Goal: Task Accomplishment & Management: Manage account settings

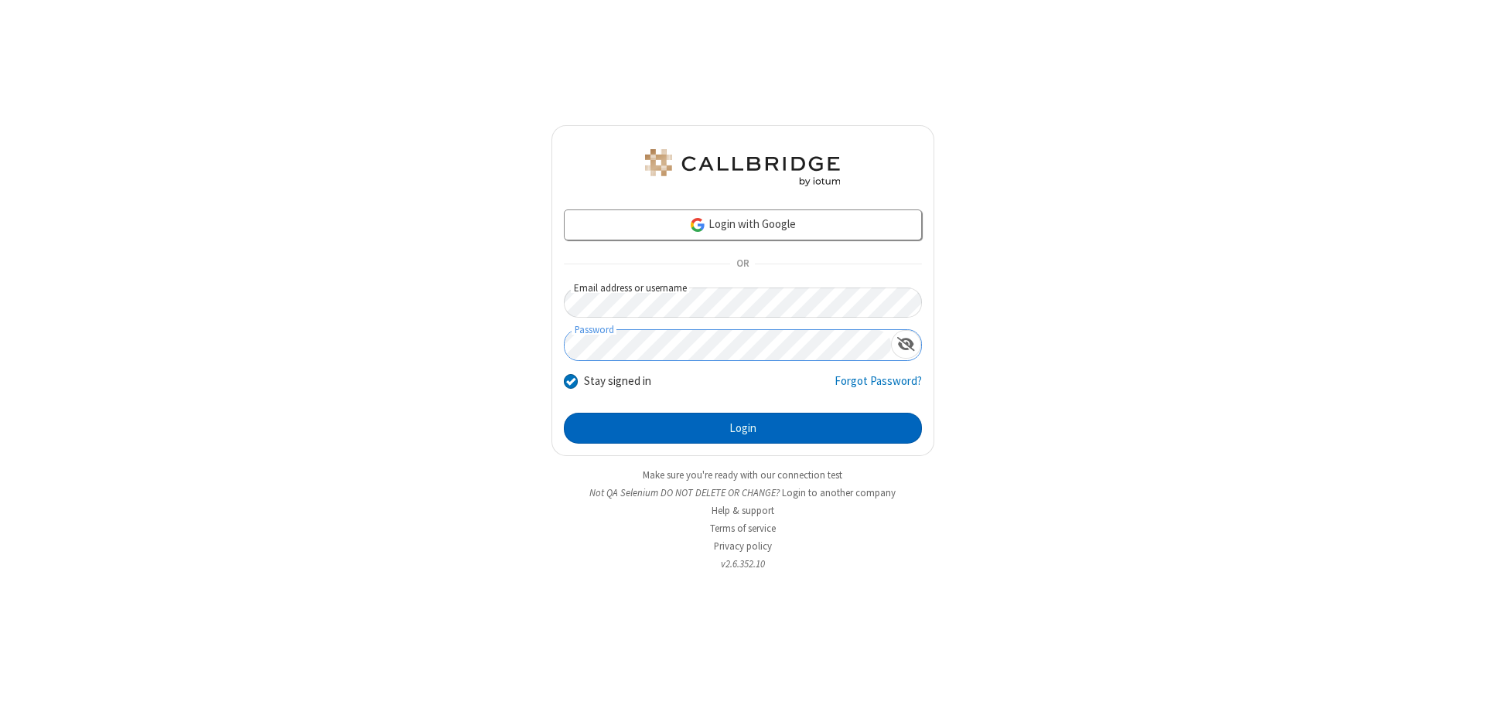
click at [742, 428] on button "Login" at bounding box center [743, 428] width 358 height 31
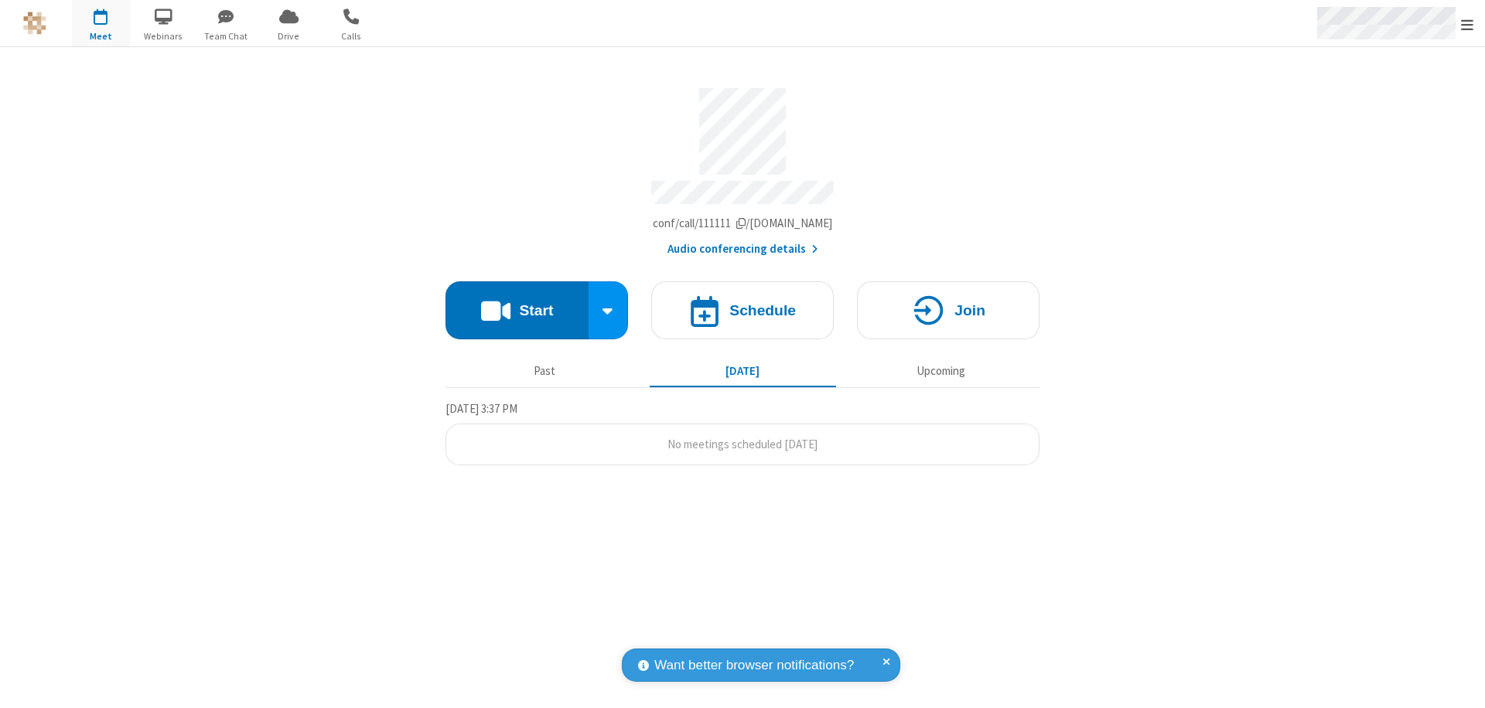
click at [1467, 24] on span "Open menu" at bounding box center [1467, 24] width 12 height 15
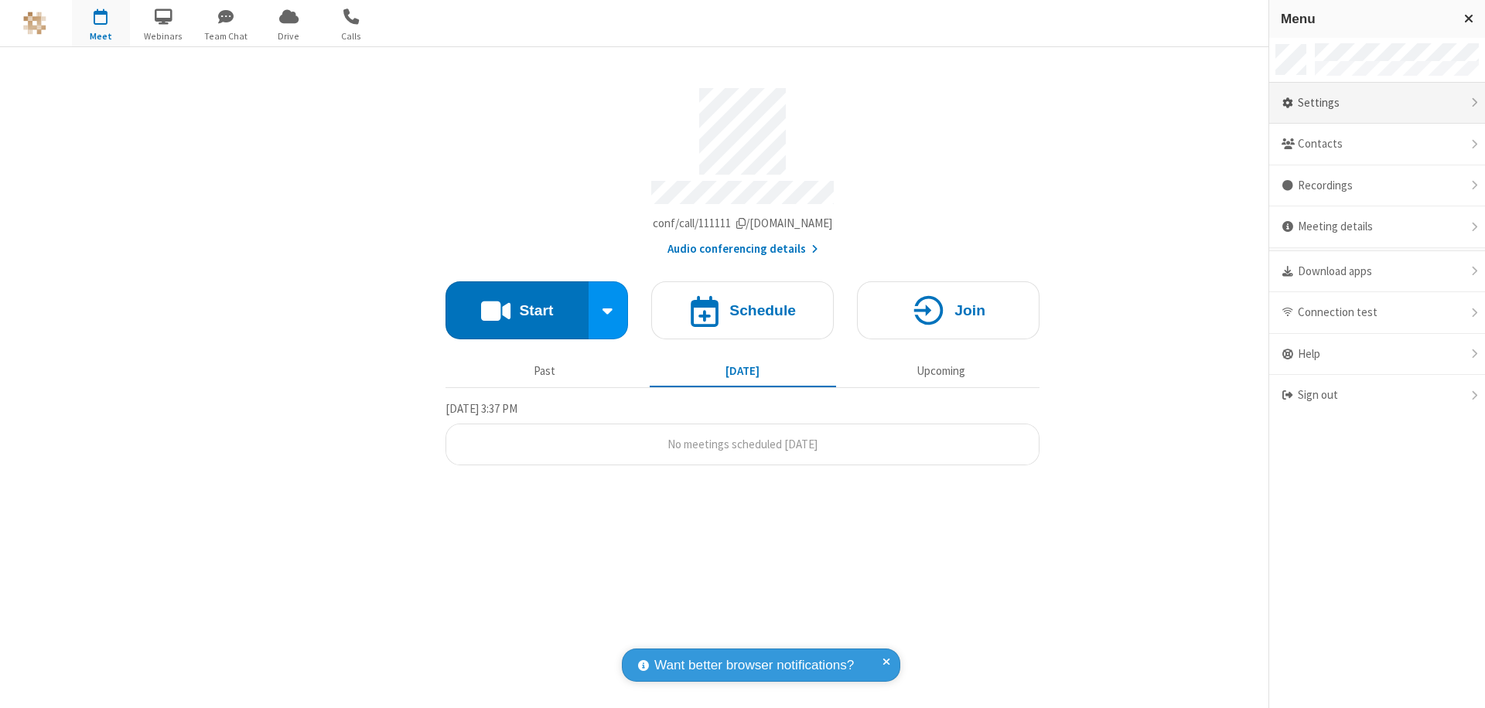
click at [1376, 103] on div "Settings" at bounding box center [1377, 104] width 216 height 42
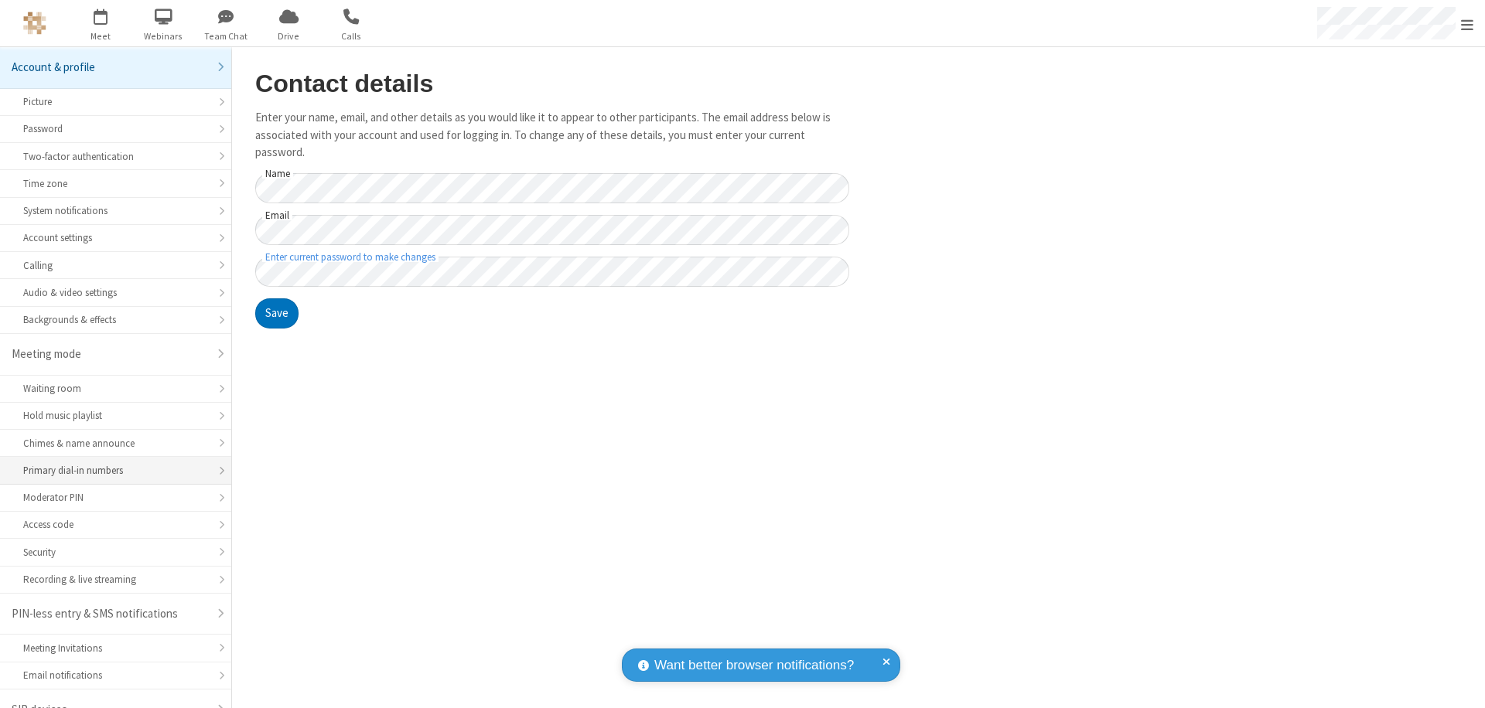
click at [110, 463] on div "Primary dial-in numbers" at bounding box center [115, 470] width 185 height 15
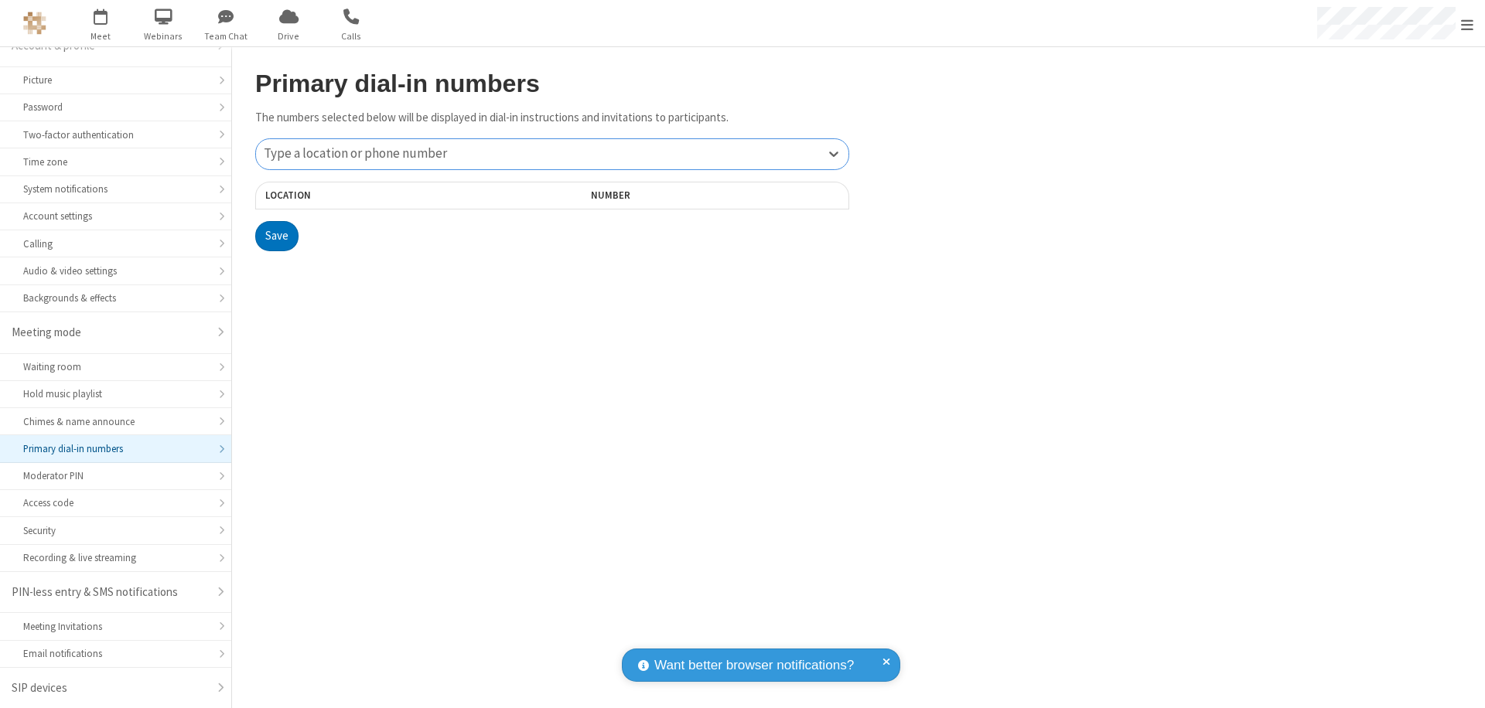
click at [552, 154] on div "Type a location or phone number" at bounding box center [552, 154] width 592 height 30
type input "[PHONE_NUMBER]"
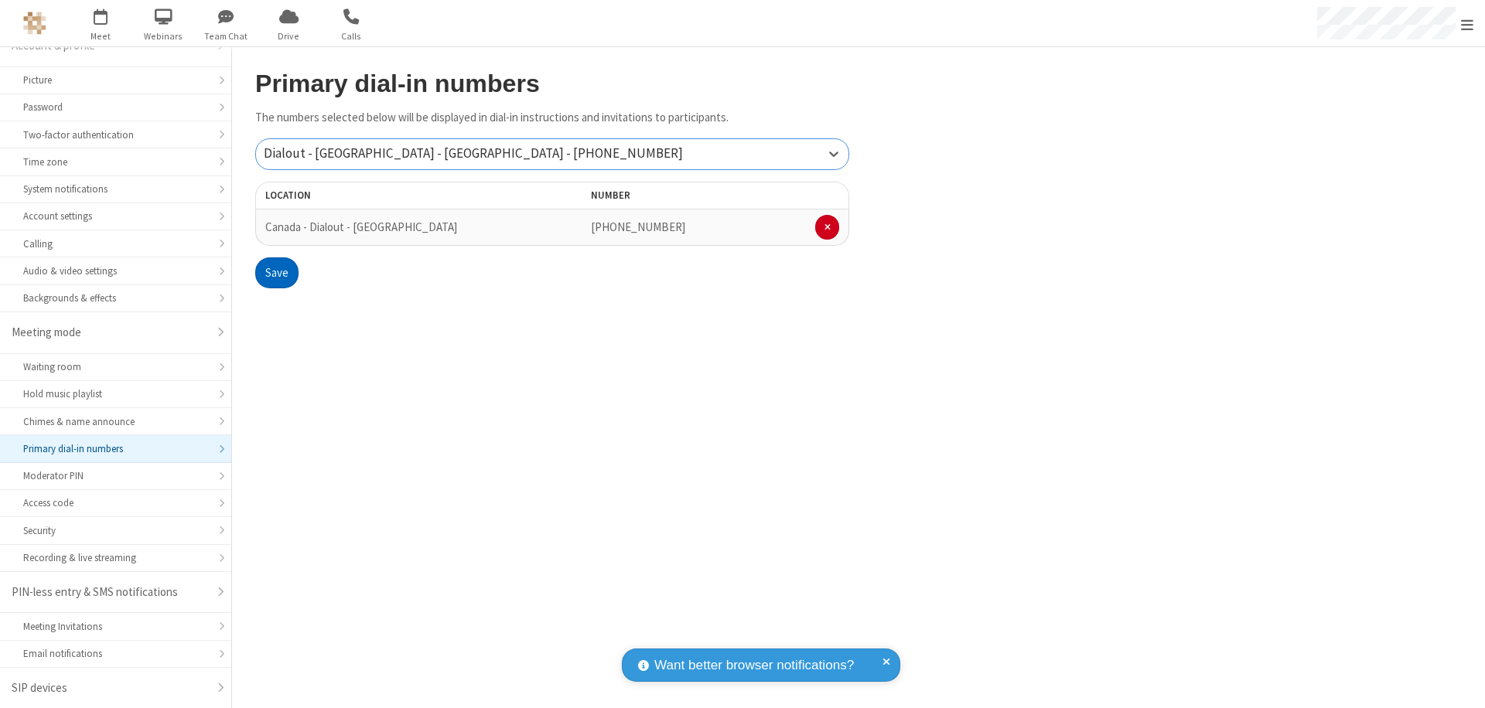
click at [276, 273] on button "Save" at bounding box center [276, 272] width 43 height 31
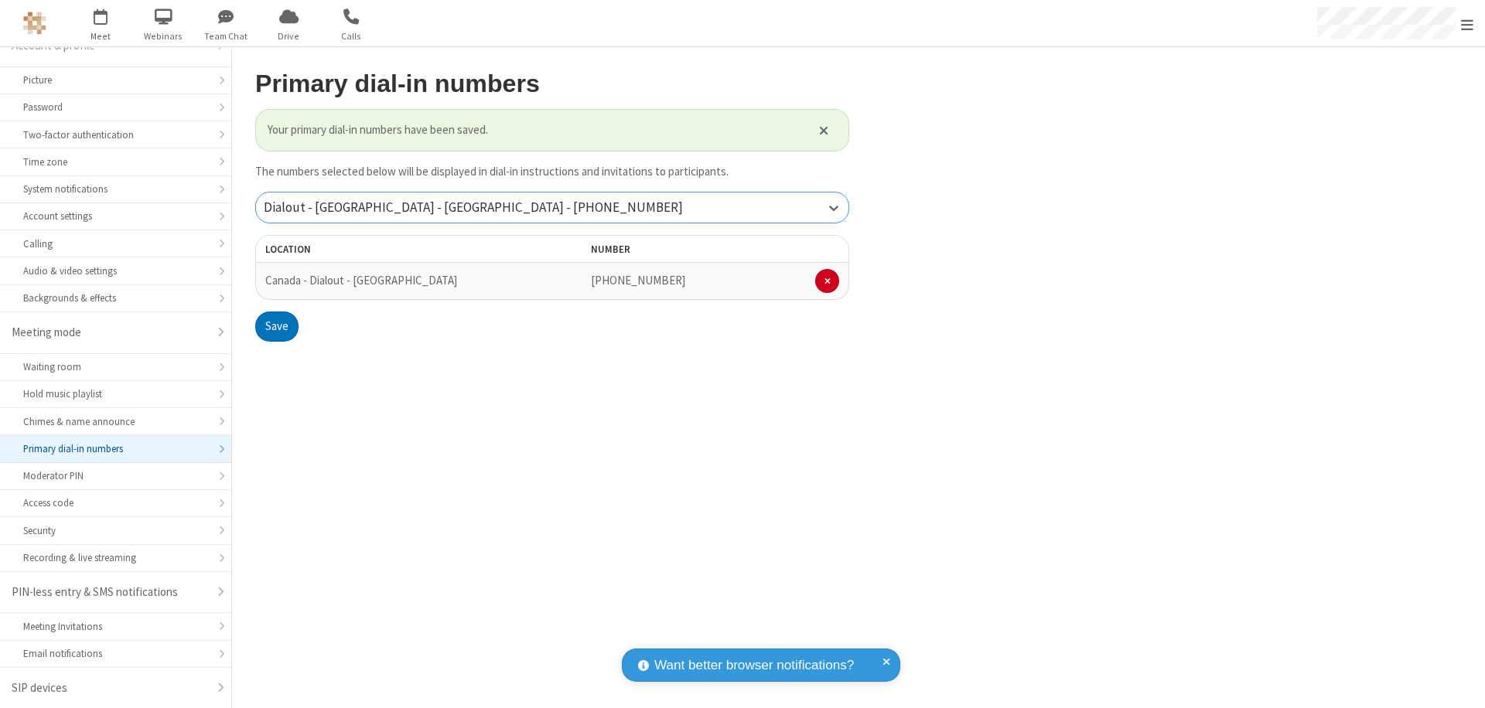
click at [552, 207] on div "Dialout - [GEOGRAPHIC_DATA] - [GEOGRAPHIC_DATA] - [PHONE_NUMBER]" at bounding box center [552, 208] width 592 height 30
type input "[PHONE_NUMBER]"
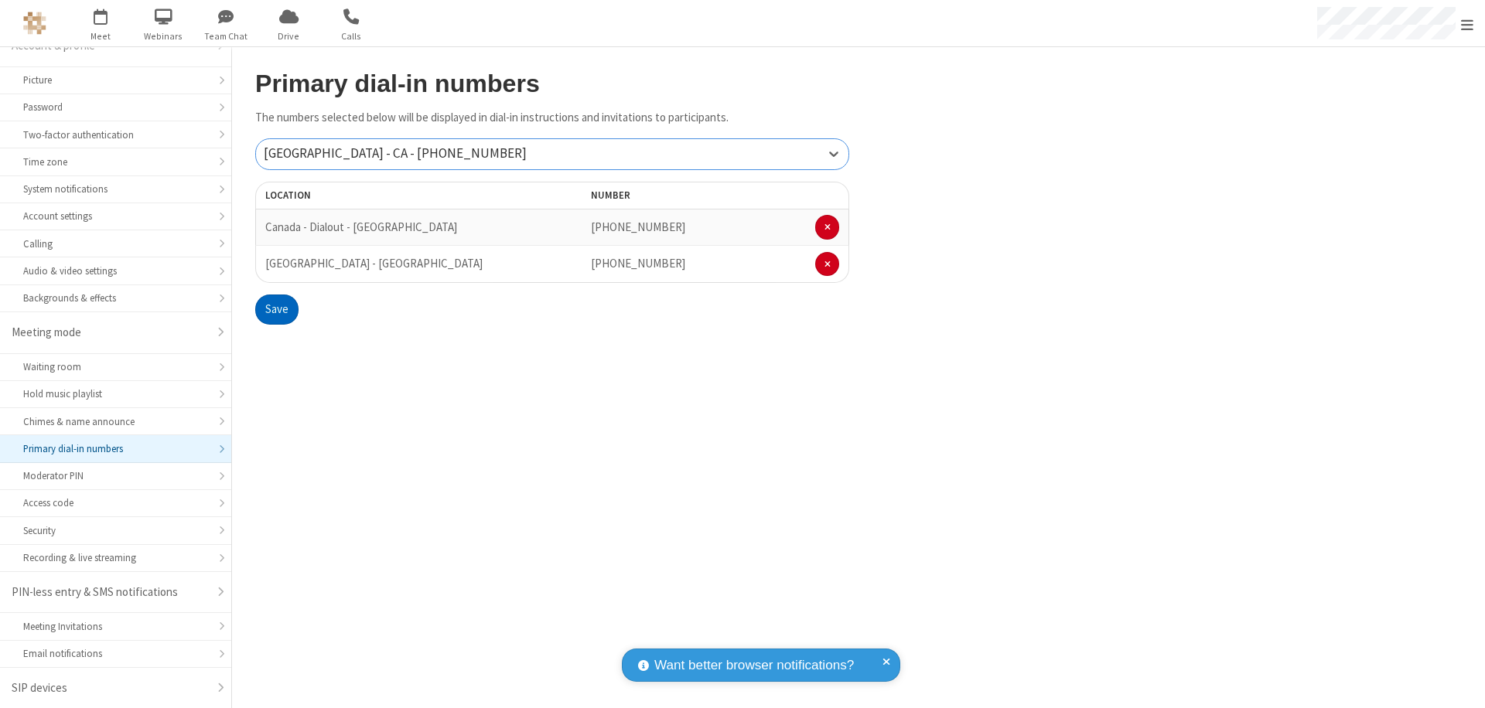
click at [276, 309] on button "Save" at bounding box center [276, 310] width 43 height 31
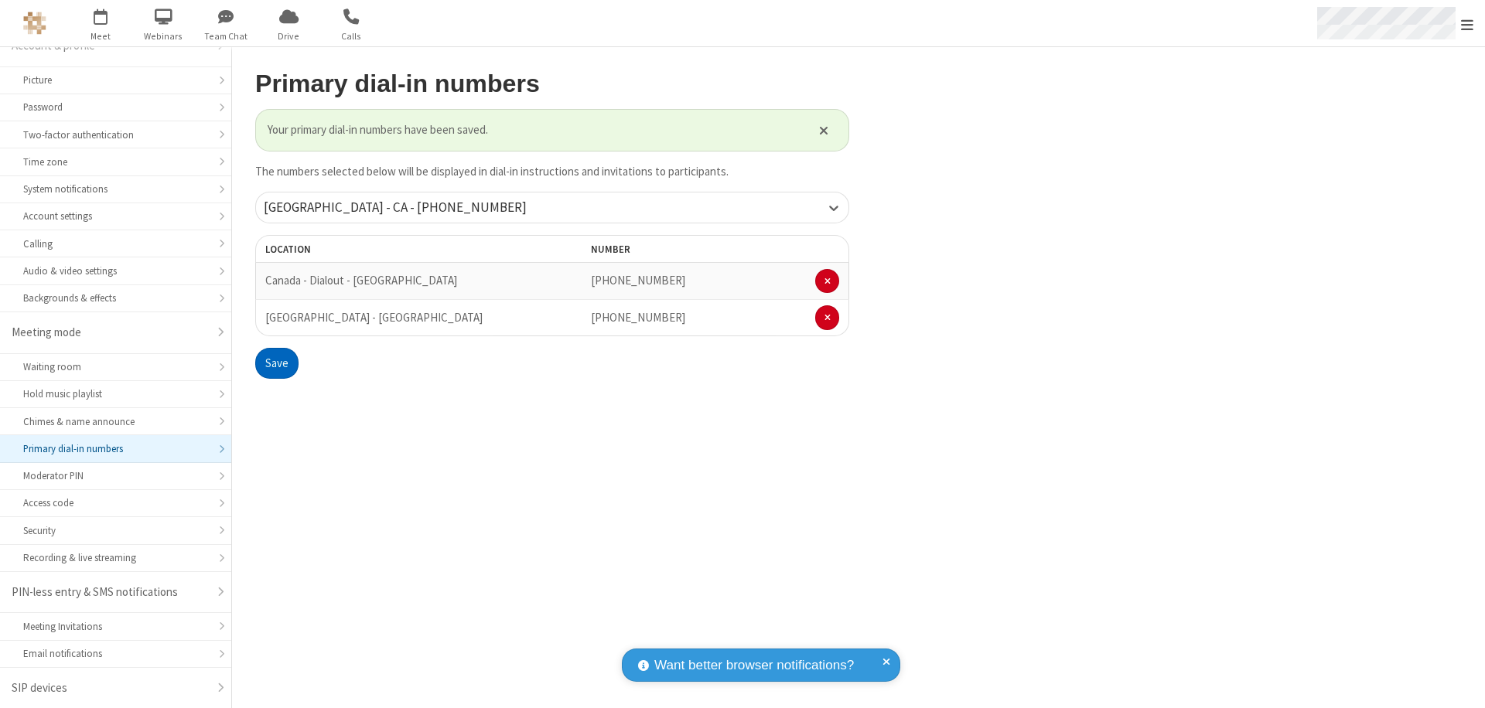
click at [1467, 24] on span "Open menu" at bounding box center [1467, 24] width 12 height 15
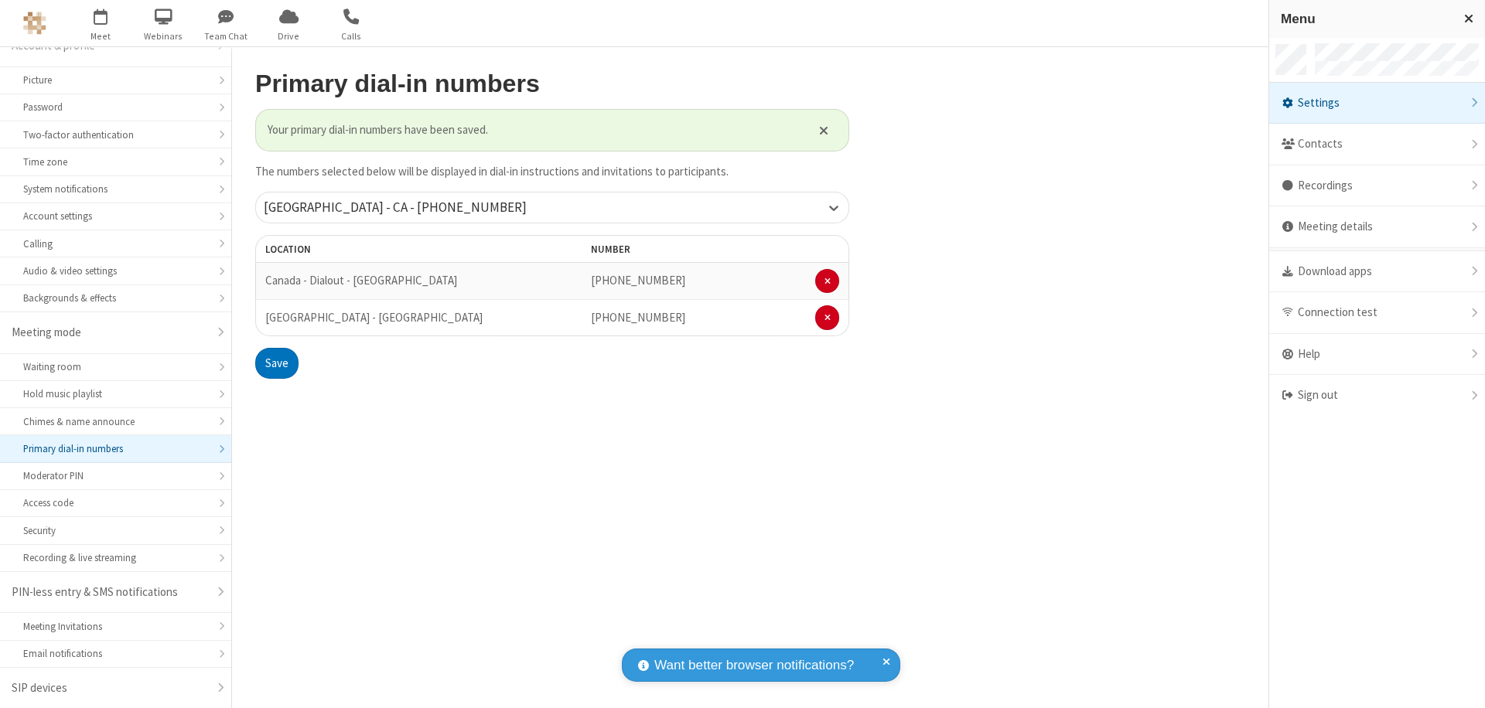
click at [1376, 103] on div "Settings" at bounding box center [1377, 104] width 216 height 42
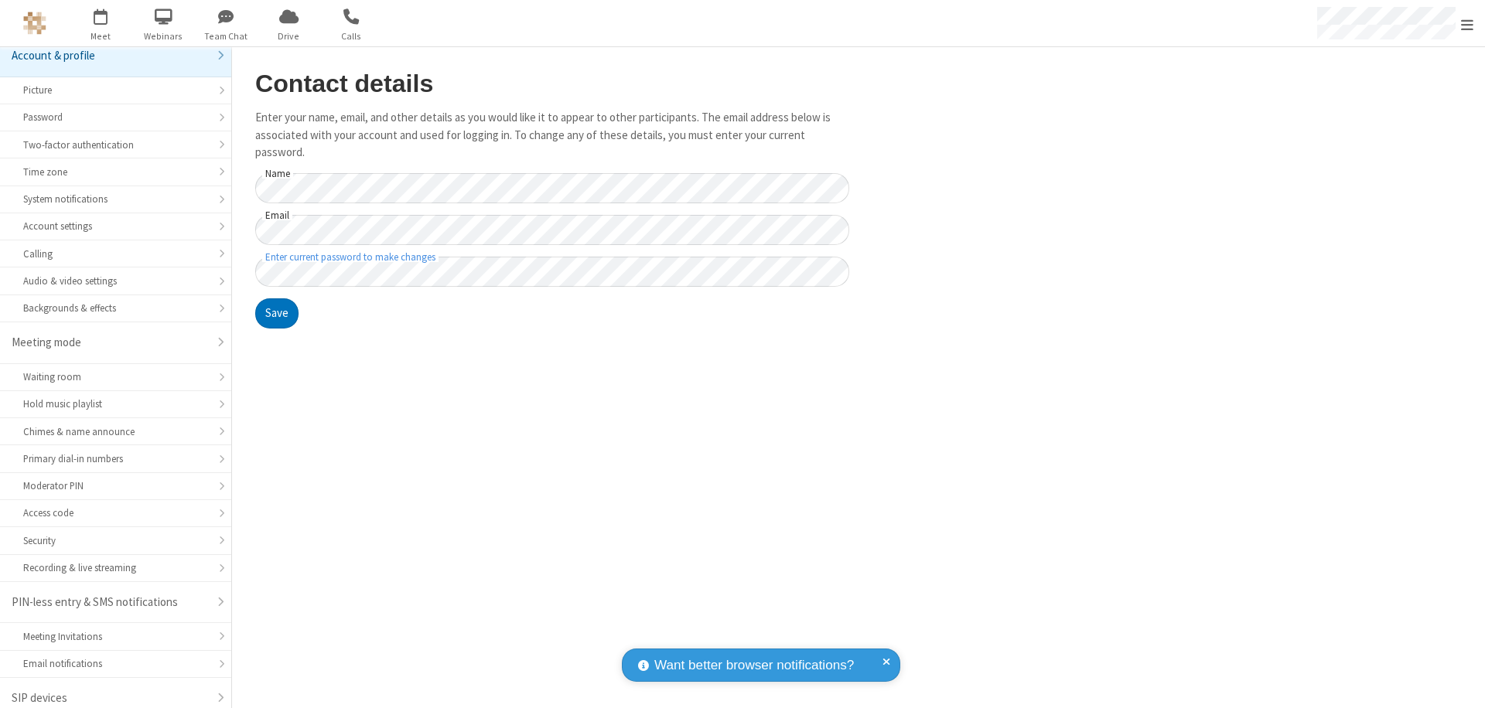
scroll to position [22, 0]
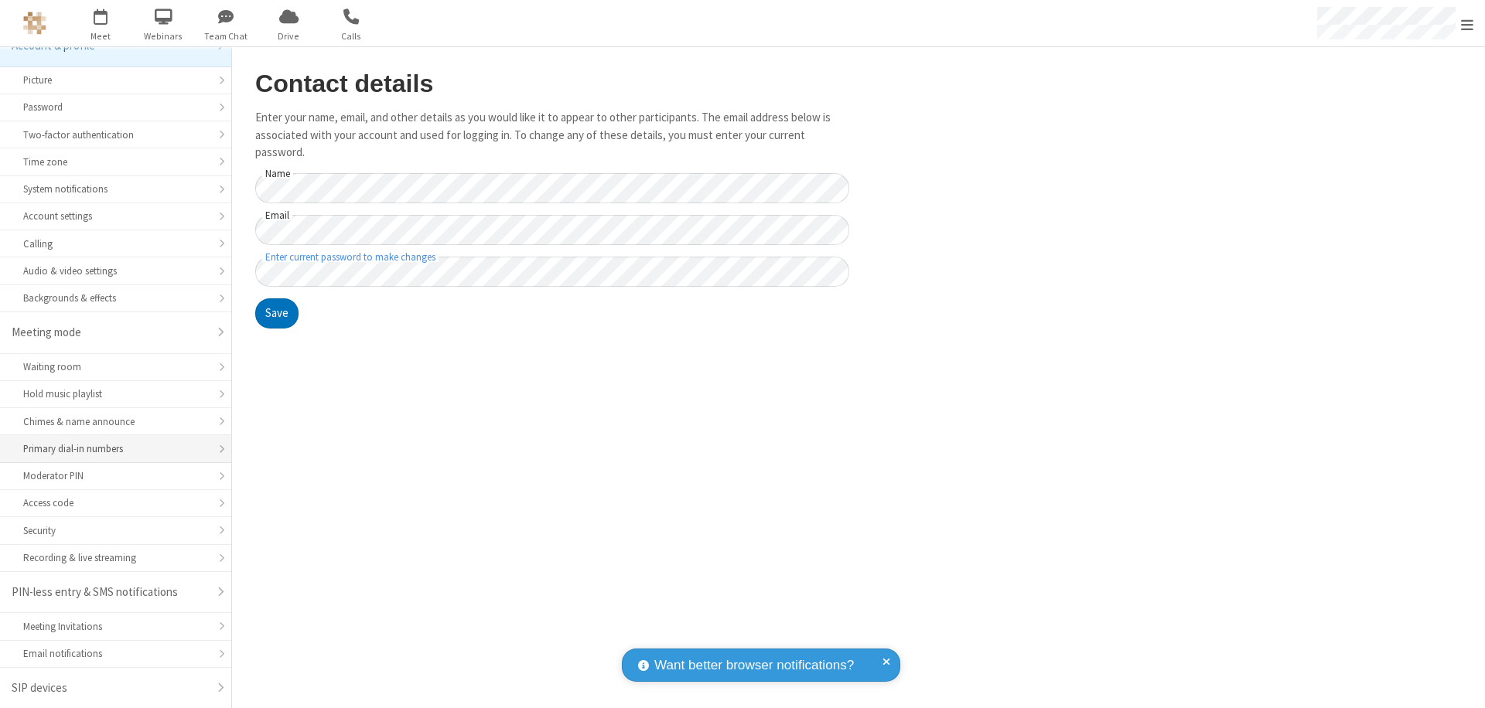
click at [110, 449] on div "Primary dial-in numbers" at bounding box center [115, 449] width 185 height 15
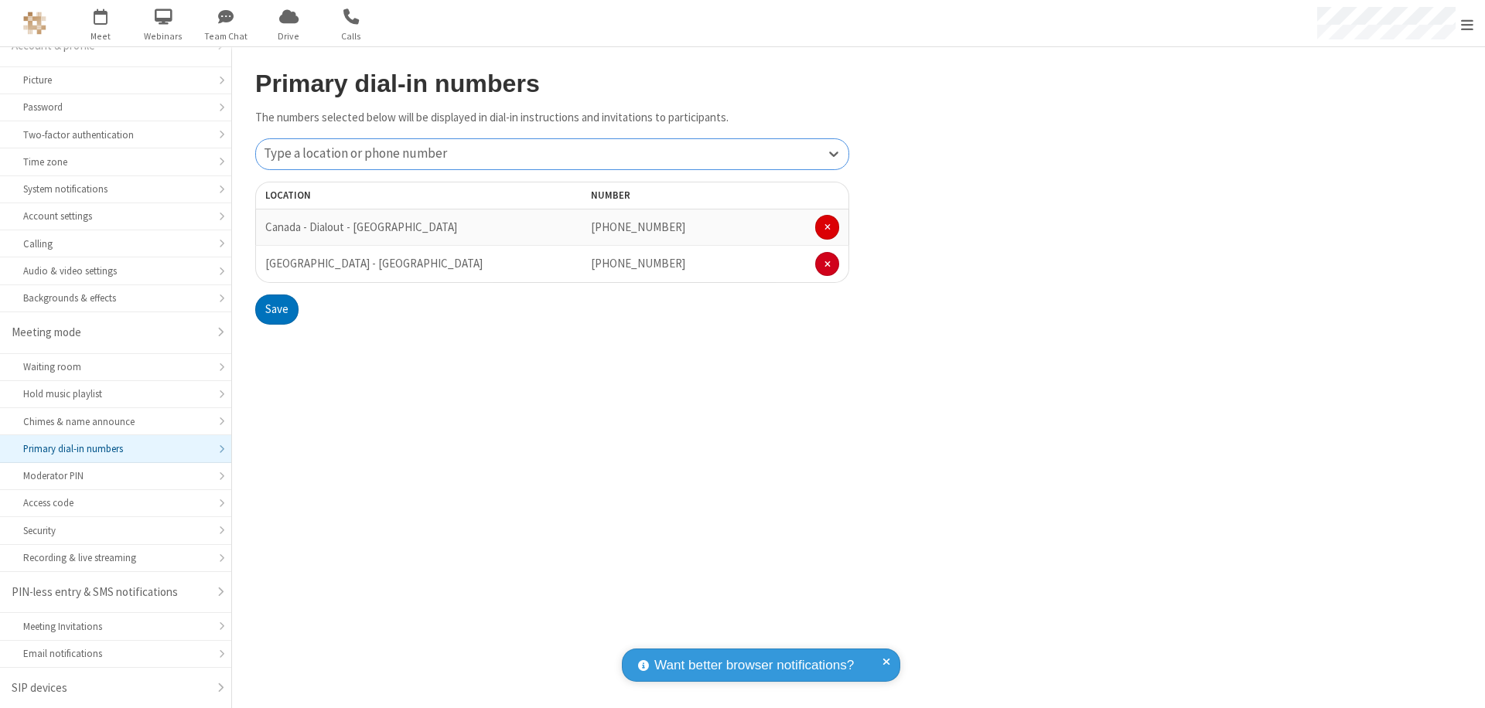
click at [827, 227] on span at bounding box center [827, 227] width 6 height 9
click at [276, 273] on button "Save" at bounding box center [276, 272] width 43 height 31
